Goal: Task Accomplishment & Management: Manage account settings

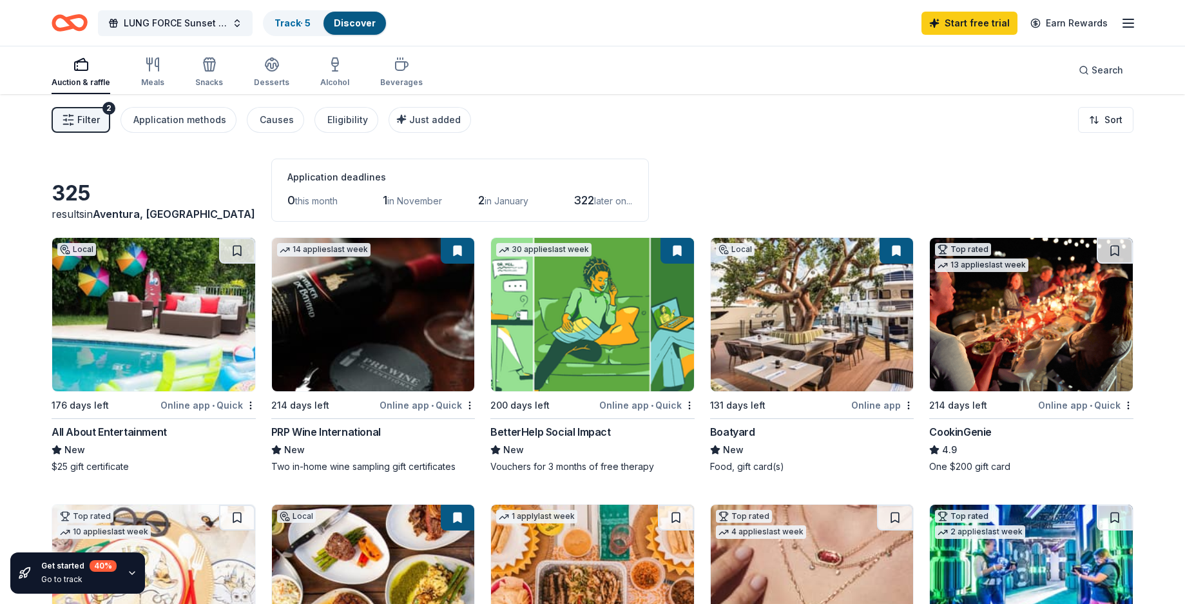
click at [1133, 26] on icon "button" at bounding box center [1128, 22] width 15 height 15
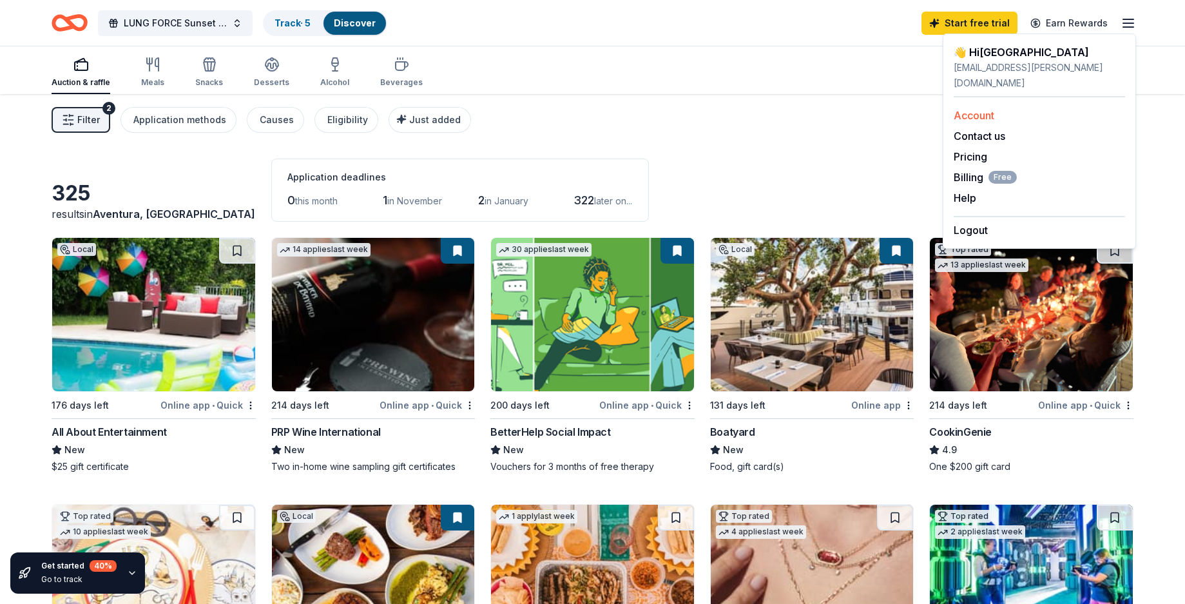
click at [982, 109] on link "Account" at bounding box center [974, 115] width 41 height 13
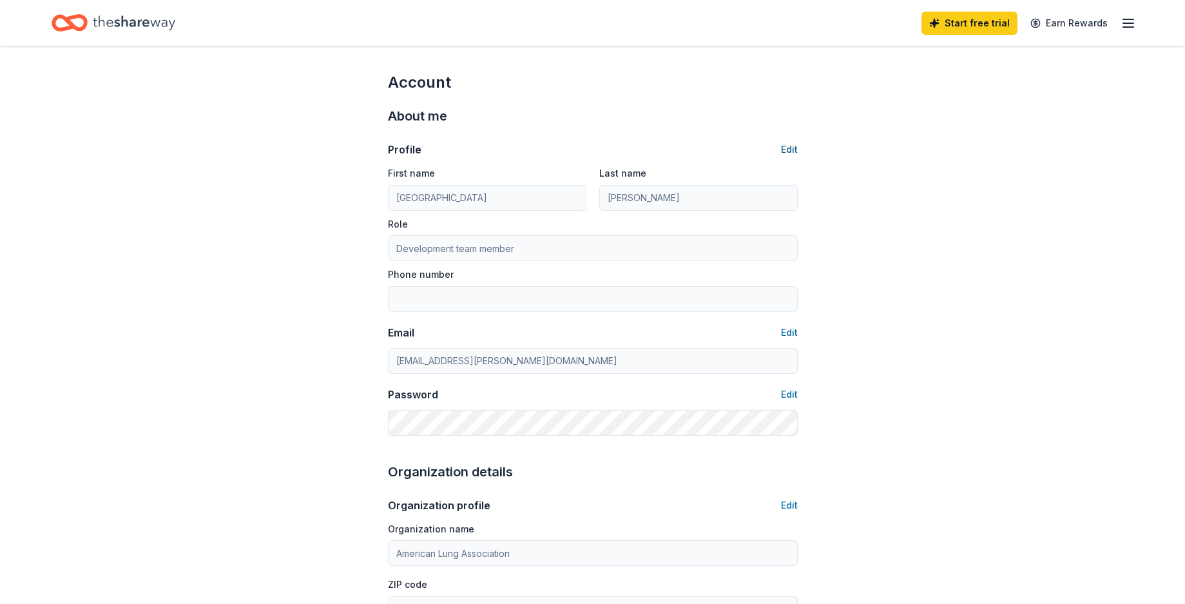
click at [788, 143] on button "Edit" at bounding box center [789, 149] width 17 height 15
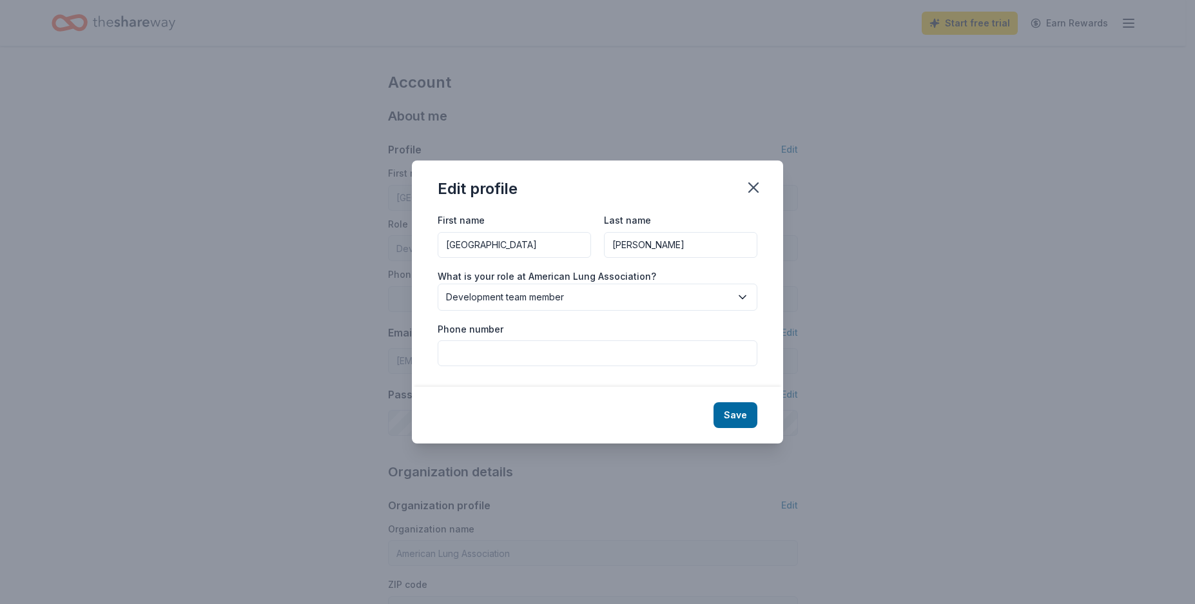
click at [544, 360] on input "Phone number" at bounding box center [598, 353] width 320 height 26
type input "[PHONE_NUMBER]"
click at [938, 383] on div "Edit profile First name [PERSON_NAME] Last name [PERSON_NAME] What is your role…" at bounding box center [597, 302] width 1195 height 604
click at [743, 416] on button "Save" at bounding box center [735, 415] width 44 height 26
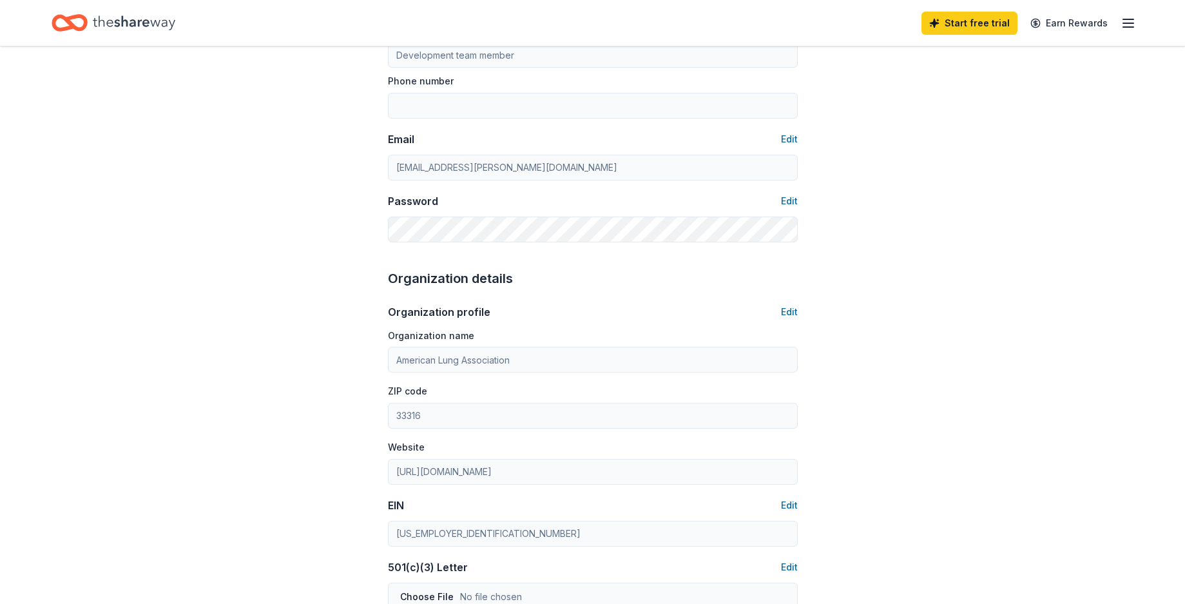
type input "[PHONE_NUMBER]"
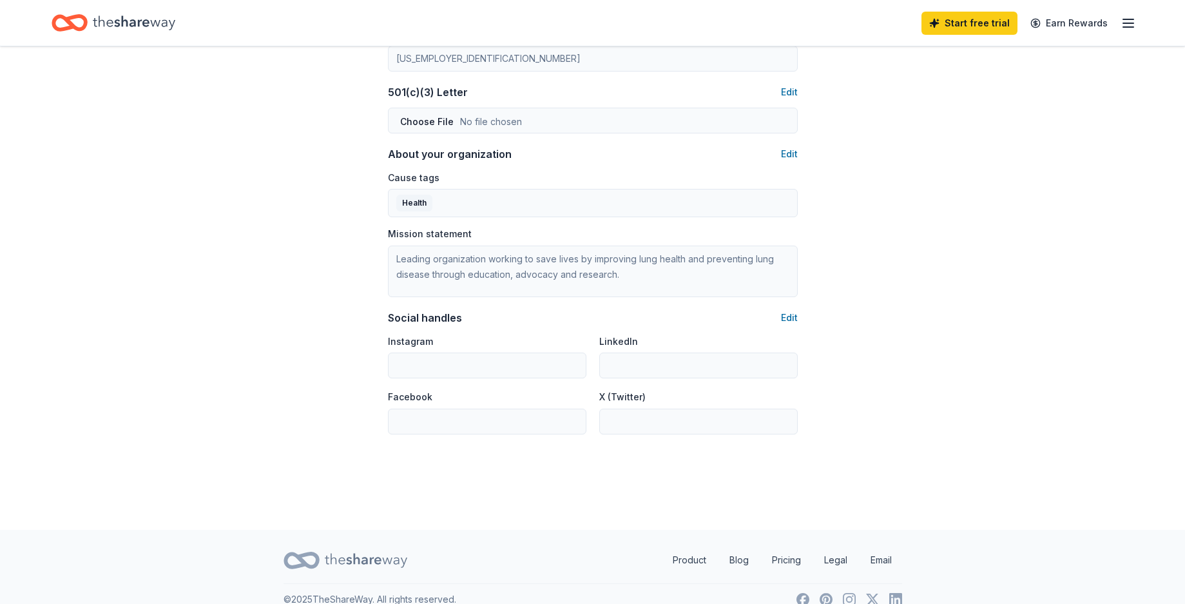
scroll to position [687, 0]
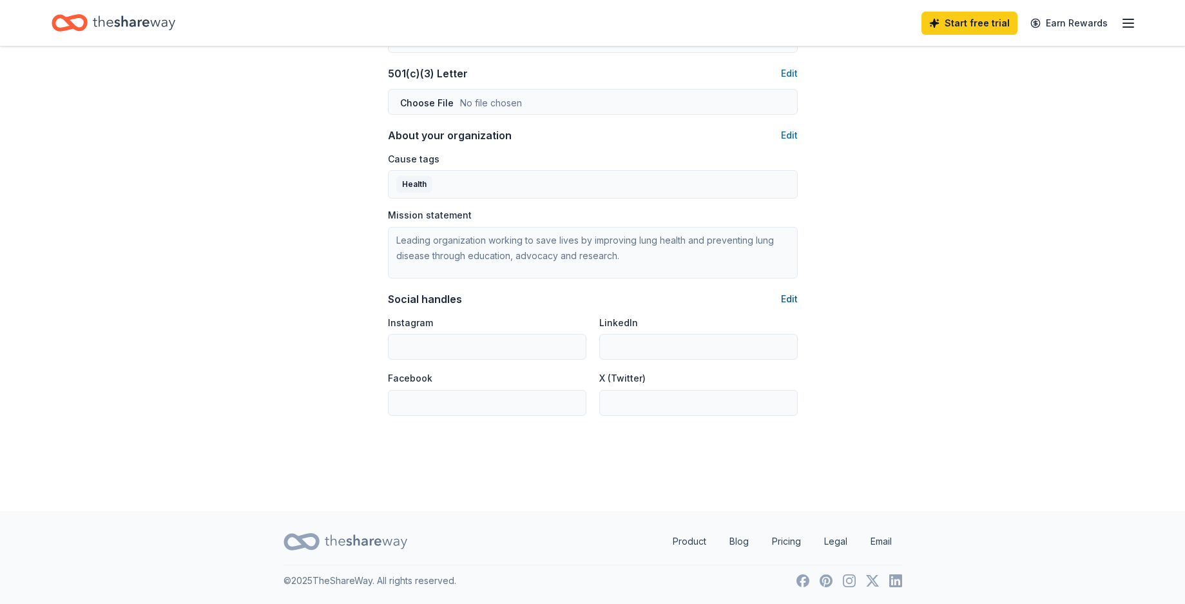
click at [792, 300] on button "Edit" at bounding box center [789, 298] width 17 height 15
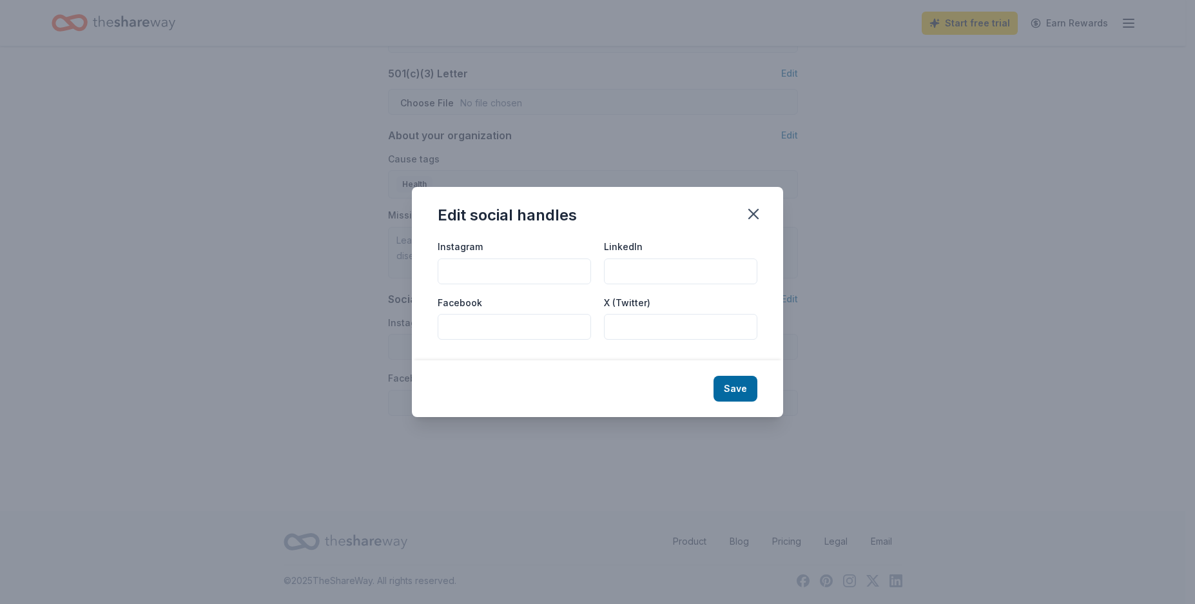
click at [501, 276] on input "Instagram" at bounding box center [514, 271] width 153 height 26
type input "[DOMAIN_NAME][URL]"
click at [483, 327] on input "Facebook" at bounding box center [514, 327] width 153 height 26
type input "[DOMAIN_NAME][URL]"
click at [733, 398] on button "Save" at bounding box center [735, 389] width 44 height 26
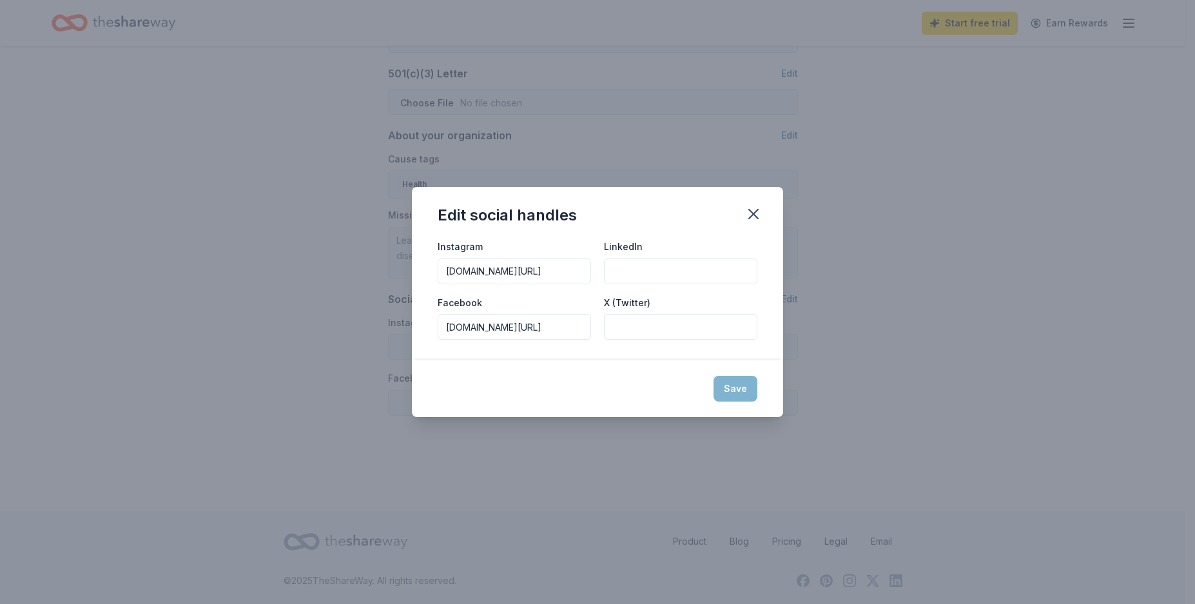
type input "[DOMAIN_NAME][URL]"
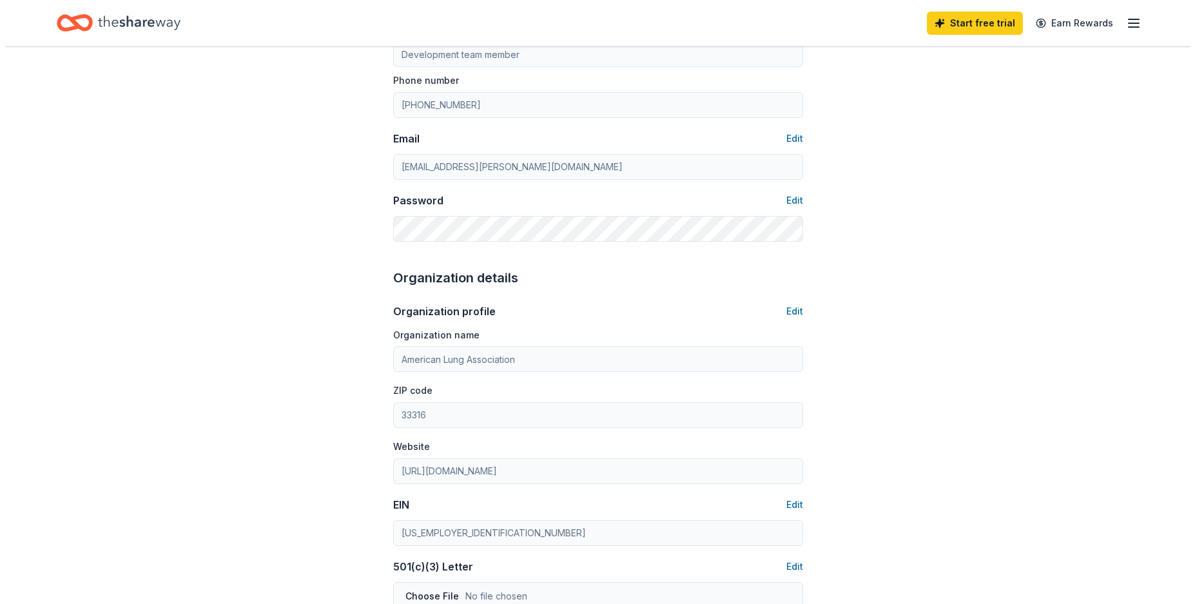
scroll to position [0, 0]
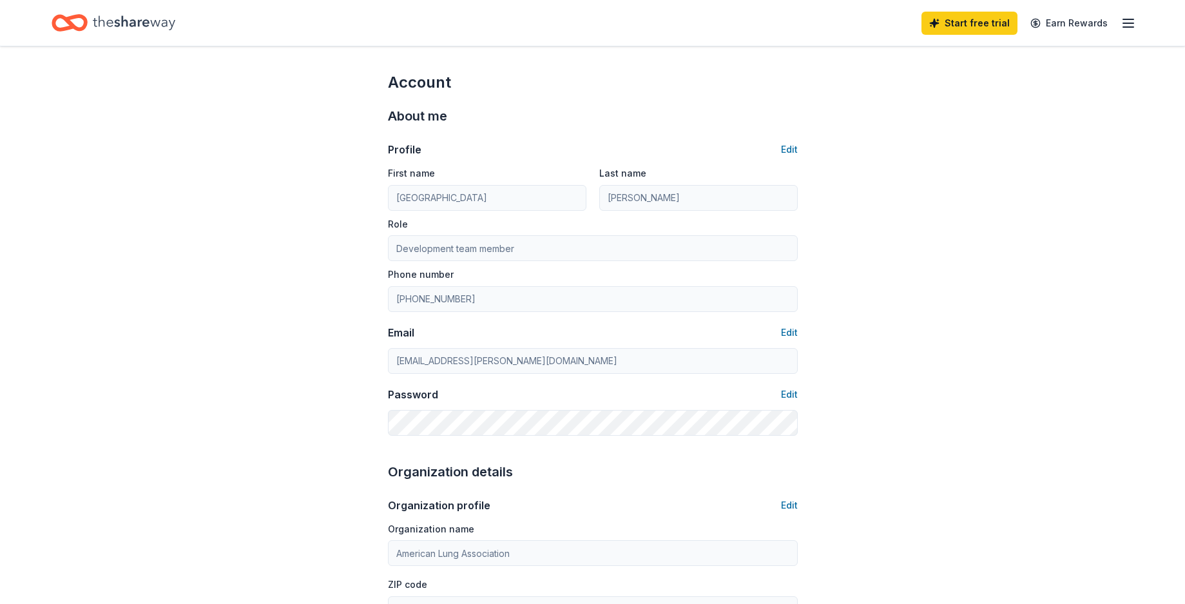
click at [1125, 23] on line "button" at bounding box center [1128, 23] width 10 height 0
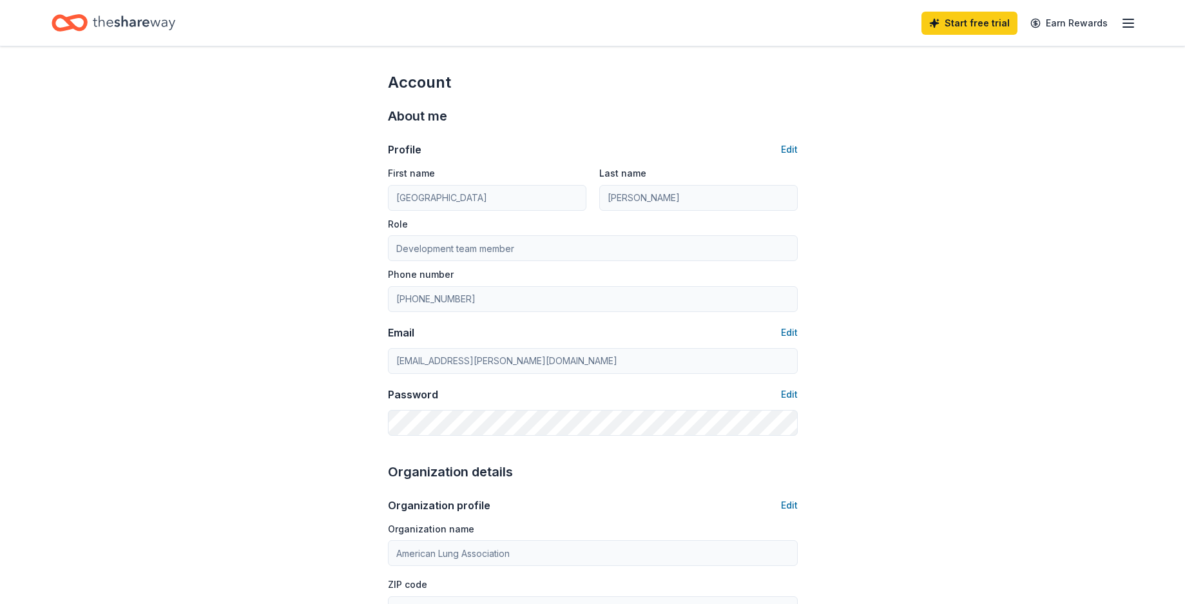
click at [103, 22] on icon "Home" at bounding box center [134, 23] width 82 height 26
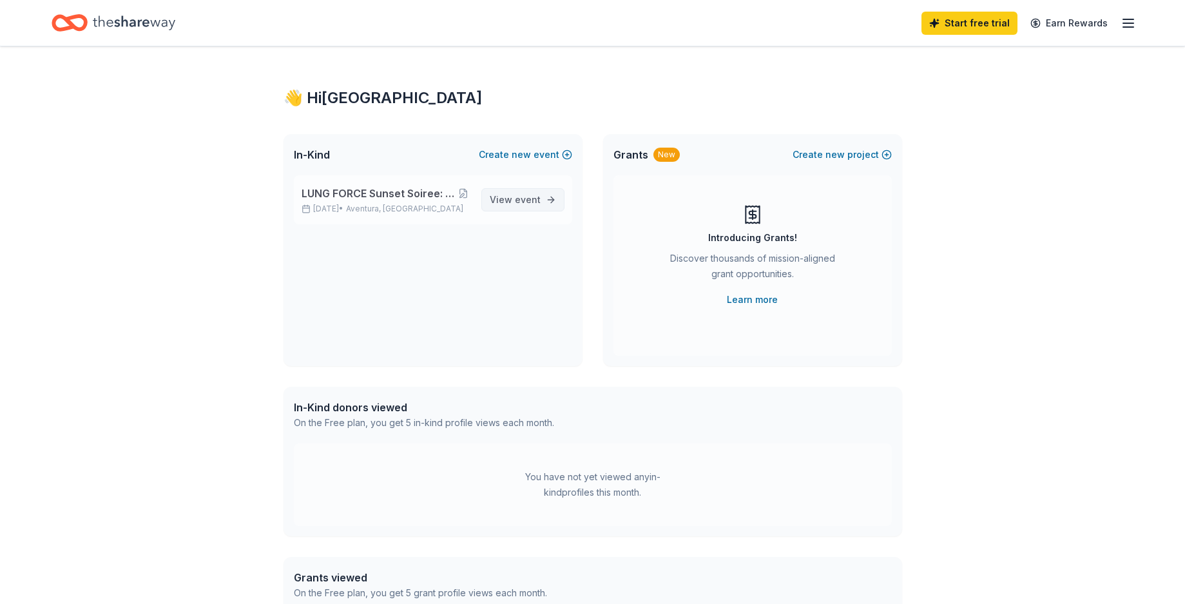
click at [528, 202] on span "event" at bounding box center [528, 199] width 26 height 11
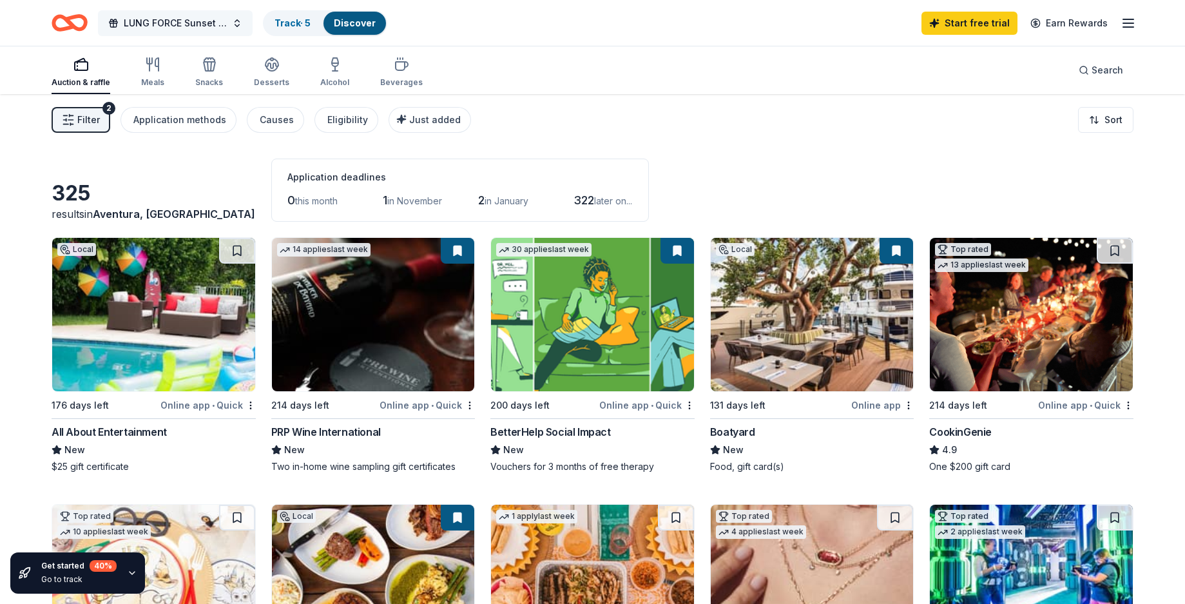
click at [187, 23] on span "LUNG FORCE Sunset Soiree: Dancing with the Stars" at bounding box center [175, 22] width 103 height 15
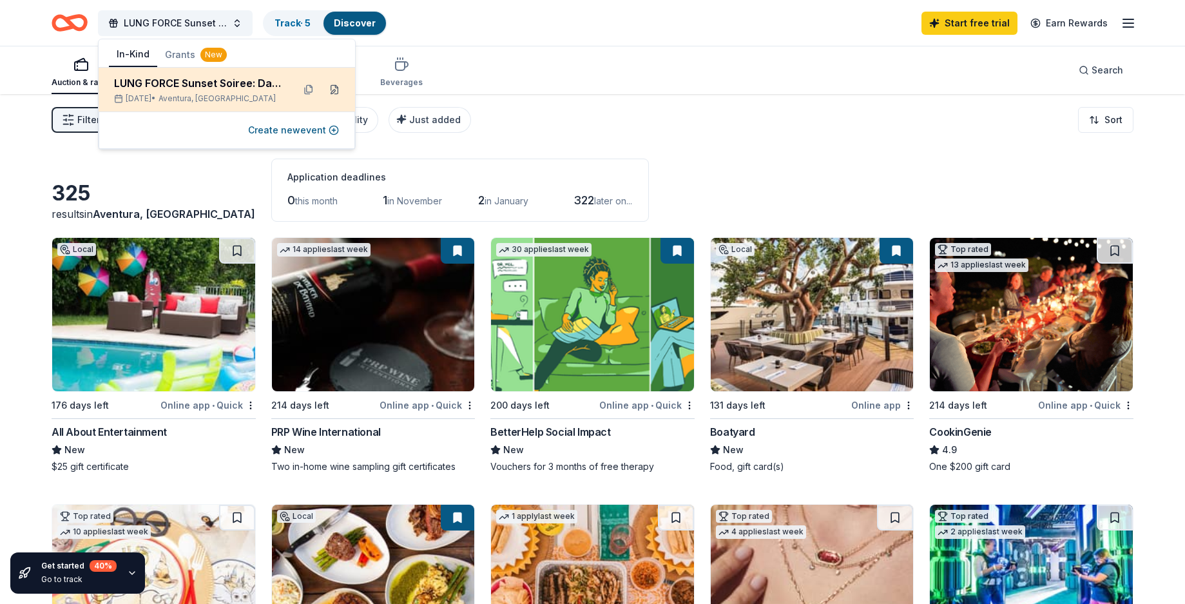
click at [335, 89] on button at bounding box center [334, 89] width 21 height 21
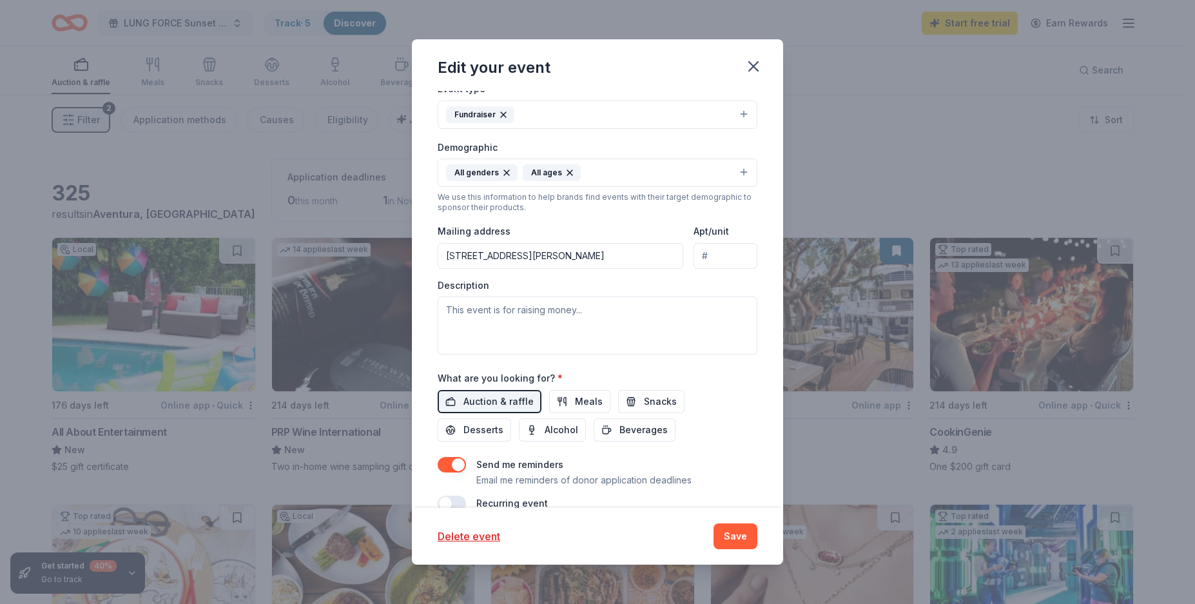
scroll to position [282, 0]
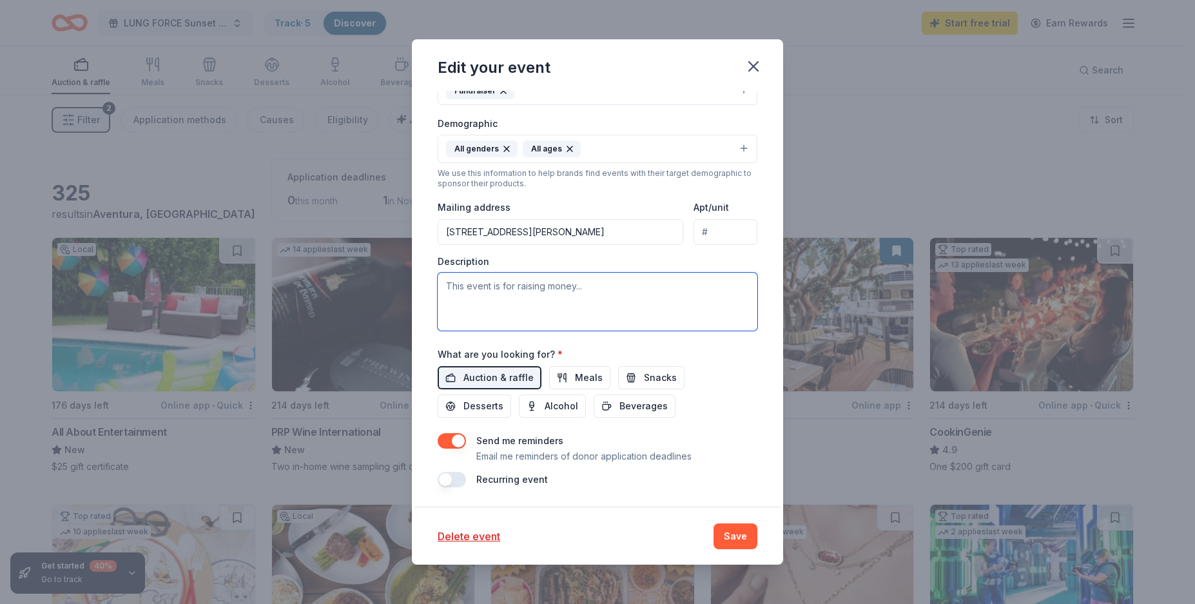
click at [475, 290] on textarea at bounding box center [598, 302] width 320 height 58
paste textarea "The LUNG FORCE Sunset Soiree has earned its reputation as South [US_STATE]'s mu…"
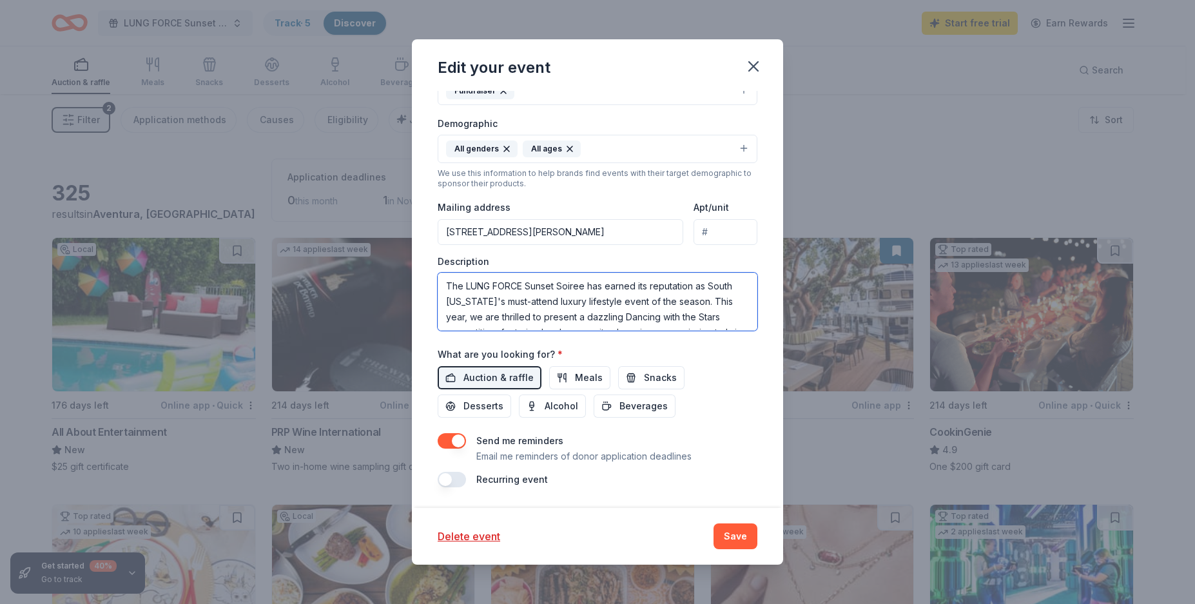
scroll to position [55, 0]
paste textarea "But most importantly, this unforgettable evening serves as a critical fundraise…"
click at [525, 322] on textarea "The LUNG FORCE Sunset Soiree has earned its reputation as South [US_STATE]'s mu…" at bounding box center [598, 302] width 320 height 58
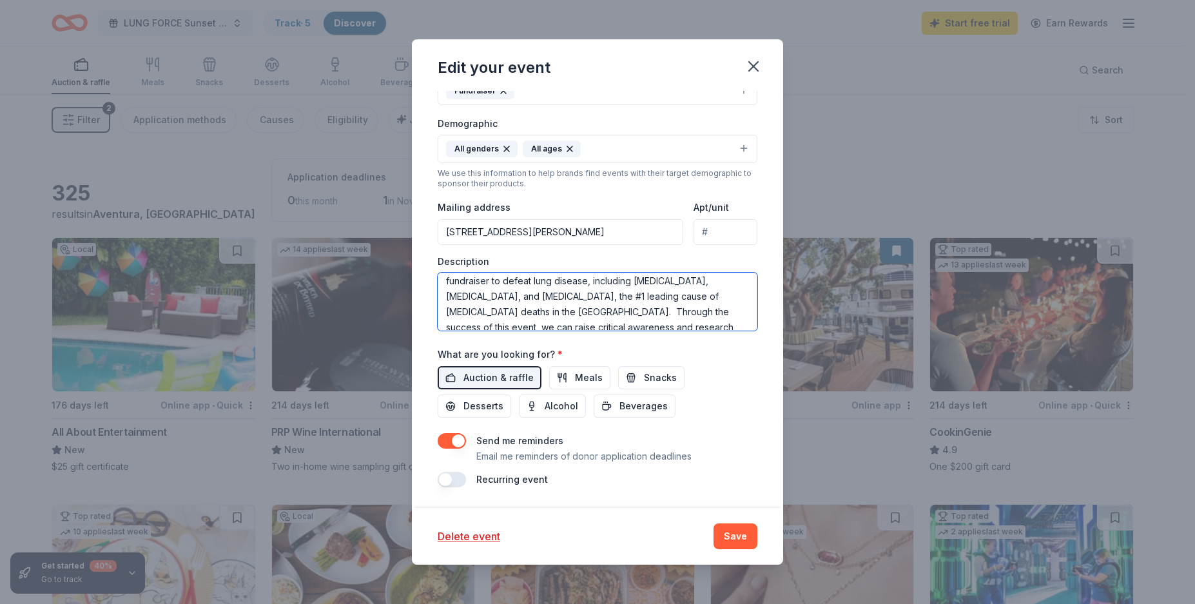
click at [466, 278] on textarea "The LUNG FORCE Sunset Soiree has earned its reputation as South [US_STATE]'s mu…" at bounding box center [598, 302] width 320 height 58
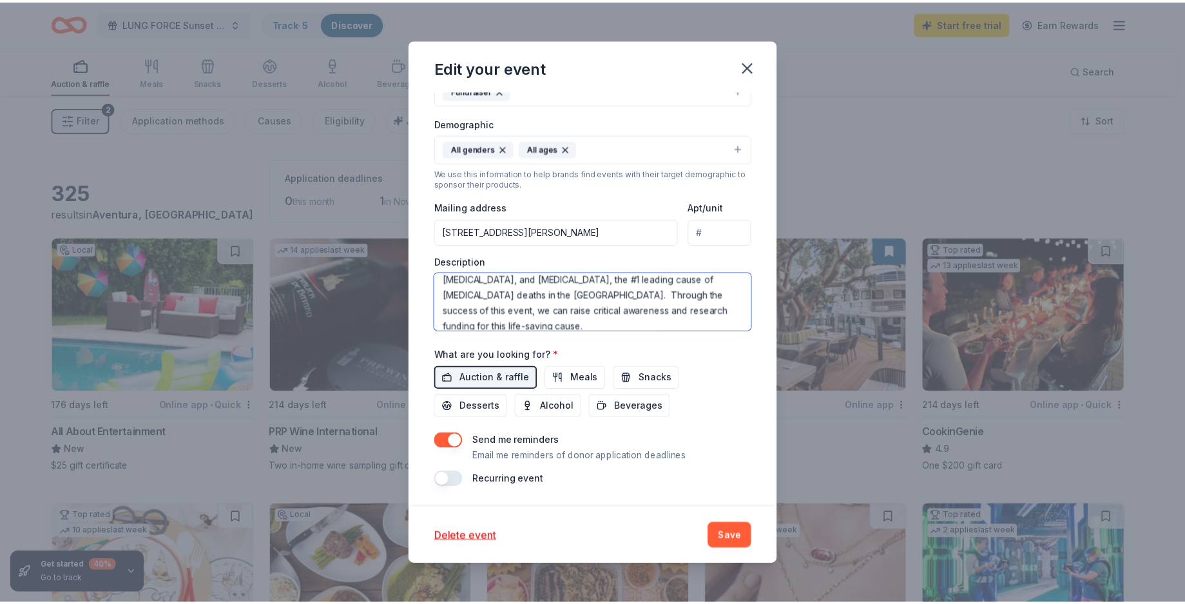
scroll to position [139, 0]
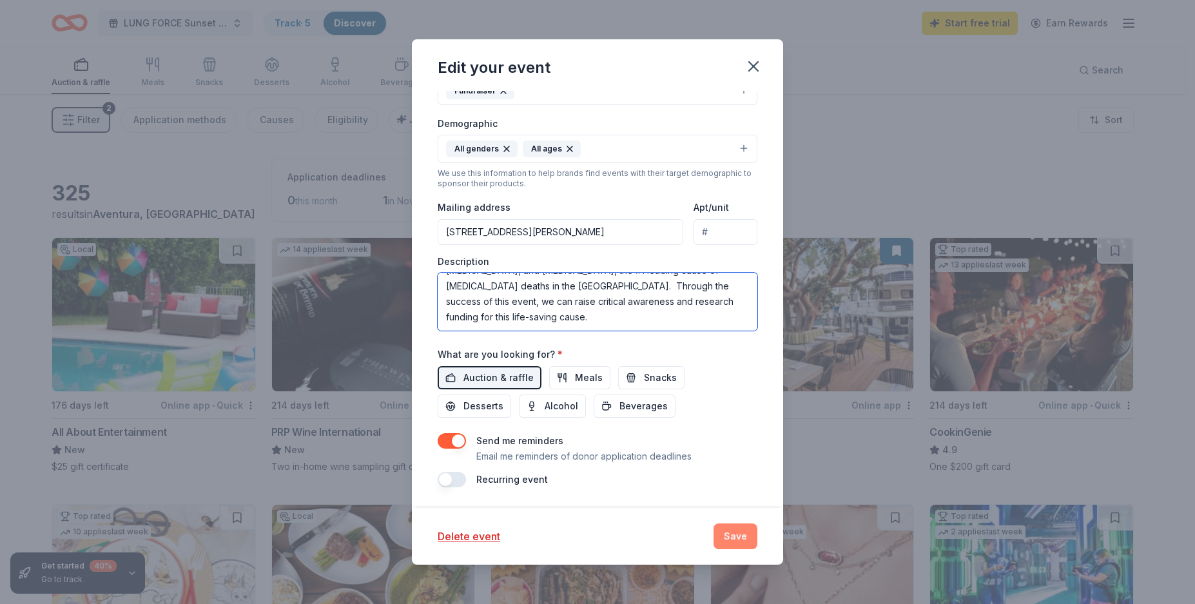
type textarea "The LUNG FORCE Sunset Soiree has earned its reputation as South [US_STATE]'s mu…"
click at [739, 539] on button "Save" at bounding box center [735, 536] width 44 height 26
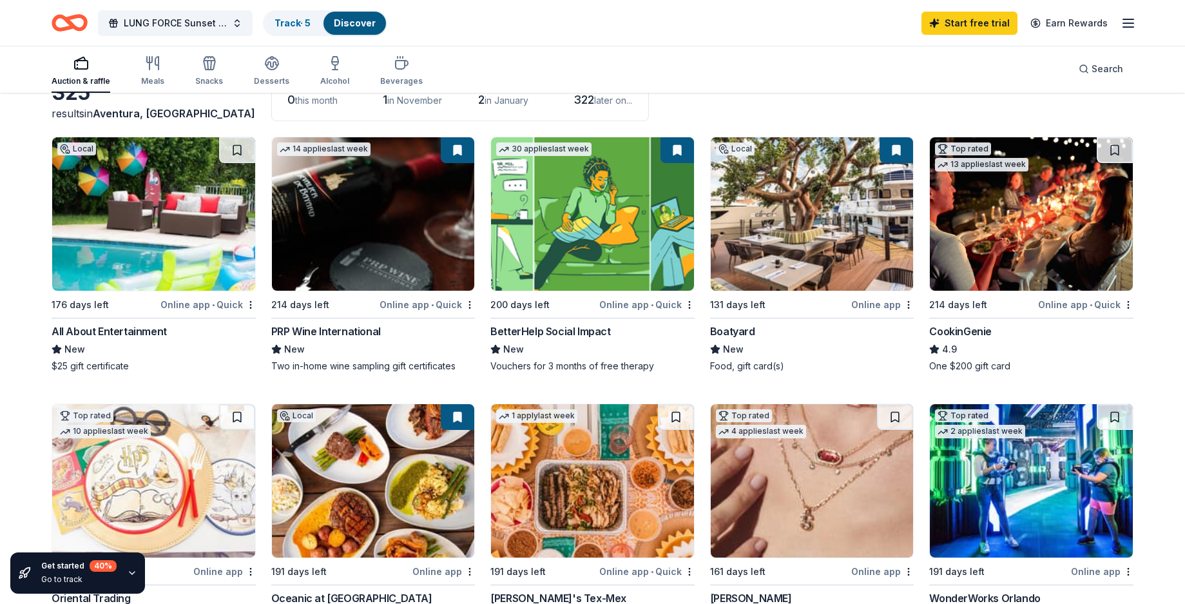
scroll to position [0, 0]
